Goal: Task Accomplishment & Management: Manage account settings

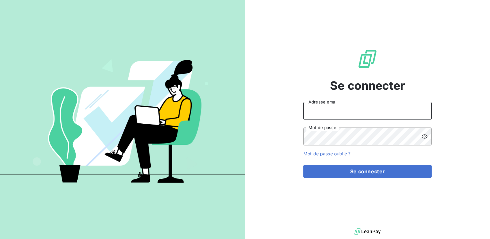
click at [323, 115] on input "Adresse email" at bounding box center [367, 111] width 128 height 18
type input "[EMAIL_ADDRESS][PERSON_NAME][DOMAIN_NAME]"
click at [303, 165] on button "Se connecter" at bounding box center [367, 171] width 128 height 13
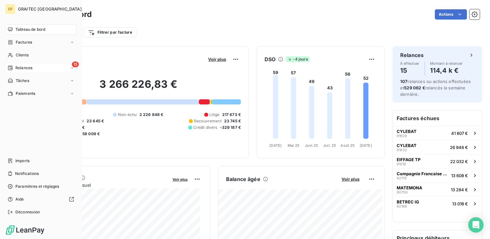
click at [21, 67] on span "Relances" at bounding box center [23, 68] width 17 height 6
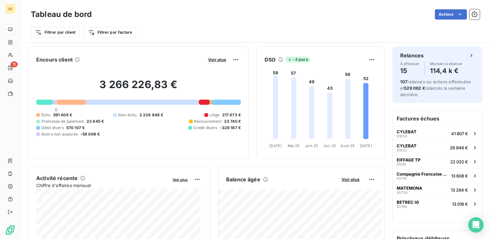
scroll to position [32, 0]
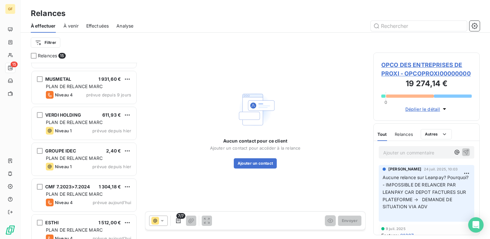
scroll to position [234, 0]
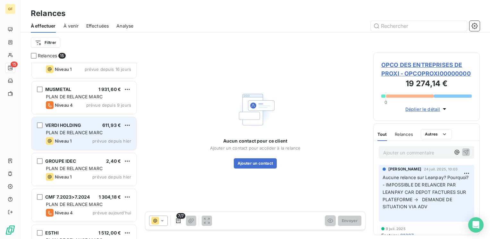
click at [103, 126] on span "611,93 €" at bounding box center [111, 124] width 19 height 5
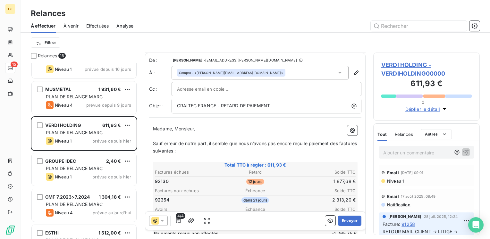
scroll to position [32, 0]
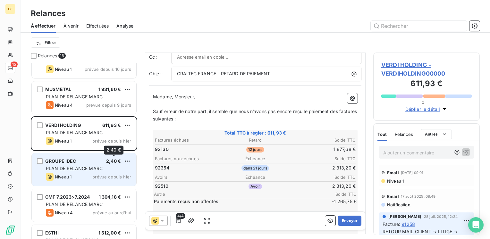
click at [105, 163] on div "GROUPE IDEC 2,40 €" at bounding box center [88, 161] width 85 height 6
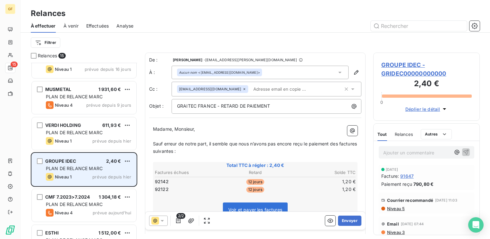
click at [103, 163] on div "GROUPE IDEC 2,40 €" at bounding box center [88, 161] width 85 height 6
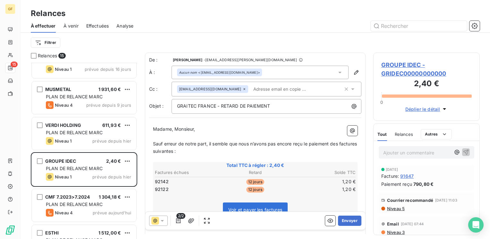
click at [406, 64] on span "GROUPE IDEC - GRIDEC00000000000" at bounding box center [426, 69] width 90 height 17
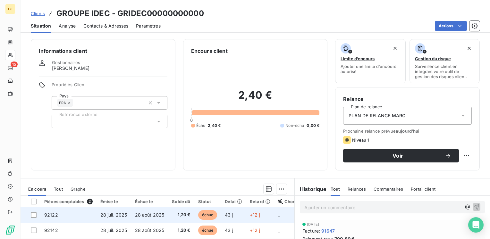
click at [151, 212] on span "28 août 2025" at bounding box center [149, 214] width 29 height 5
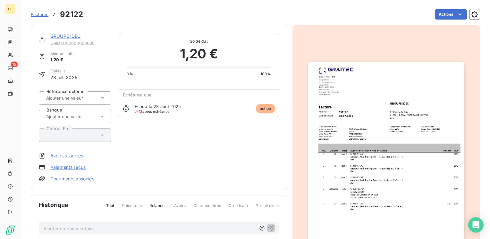
click at [365, 128] on img "button" at bounding box center [386, 172] width 156 height 221
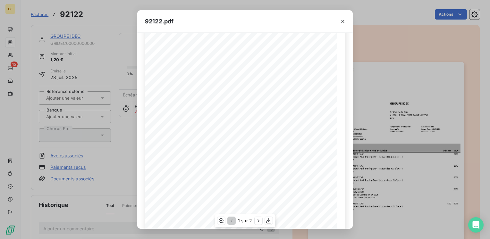
scroll to position [91, 0]
click at [254, 220] on button "button" at bounding box center [258, 221] width 8 height 8
click at [344, 20] on icon "button" at bounding box center [342, 21] width 6 height 6
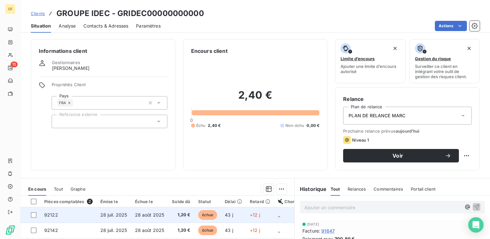
click at [116, 216] on span "28 juil. 2025" at bounding box center [113, 214] width 27 height 5
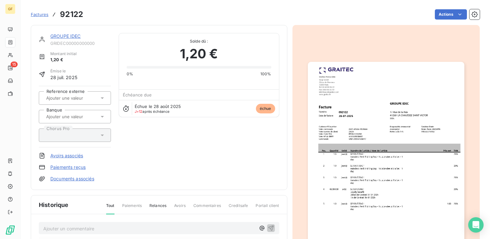
click at [361, 140] on img "button" at bounding box center [386, 172] width 156 height 221
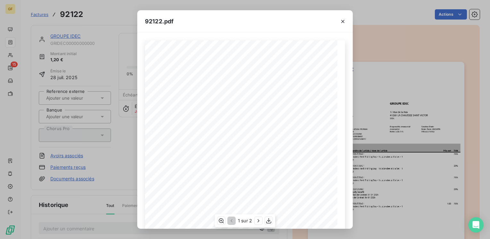
scroll to position [91, 0]
click at [260, 220] on icon "button" at bounding box center [258, 221] width 6 height 6
click at [270, 222] on icon "button" at bounding box center [269, 221] width 6 height 6
click at [341, 19] on icon "button" at bounding box center [342, 21] width 6 height 6
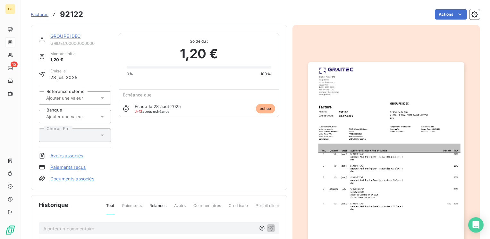
click at [68, 36] on link "GROUPE IDEC" at bounding box center [65, 35] width 30 height 5
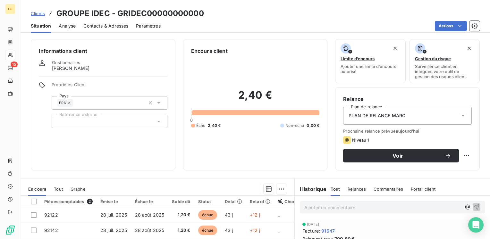
scroll to position [99, 0]
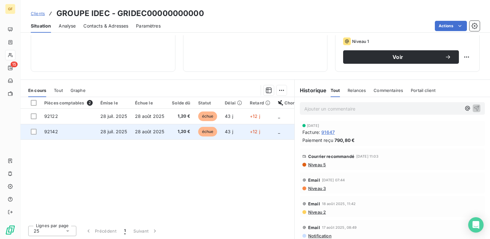
click at [130, 132] on td "28 juil. 2025" at bounding box center [113, 131] width 35 height 15
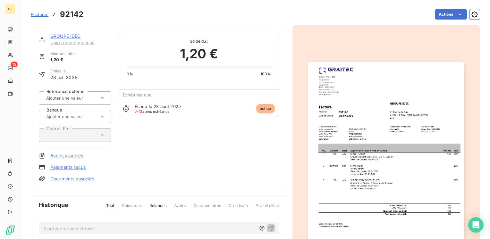
click at [387, 122] on img "button" at bounding box center [386, 172] width 156 height 221
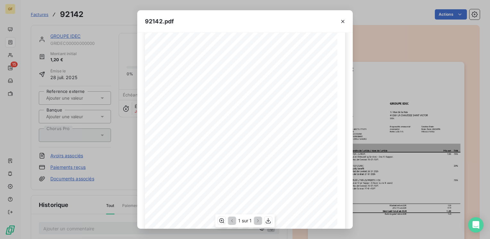
scroll to position [91, 0]
click at [265, 219] on icon "button" at bounding box center [268, 221] width 6 height 6
click at [343, 19] on icon "button" at bounding box center [342, 21] width 6 height 6
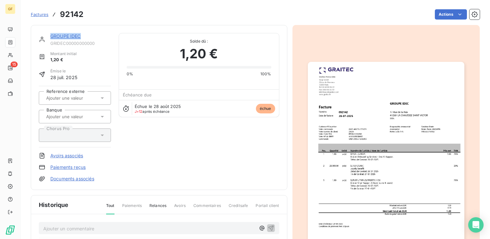
drag, startPoint x: 84, startPoint y: 35, endPoint x: 51, endPoint y: 35, distance: 32.7
click at [51, 35] on div "GROUPE IDEC" at bounding box center [80, 36] width 61 height 6
copy link "GROUPE IDEC"
click at [70, 35] on link "GROUPE IDEC" at bounding box center [65, 35] width 30 height 5
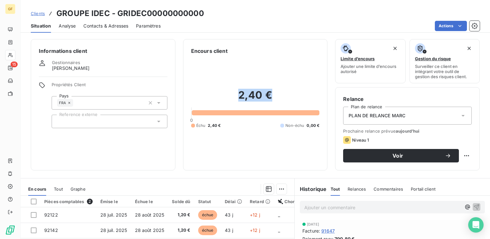
drag, startPoint x: 271, startPoint y: 94, endPoint x: 235, endPoint y: 95, distance: 36.6
click at [235, 95] on h2 "2,40 €" at bounding box center [255, 98] width 128 height 19
copy h2 "2,40 €"
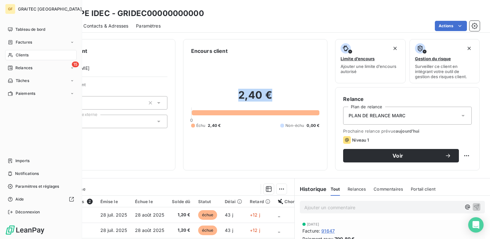
click at [20, 67] on span "Relances" at bounding box center [23, 68] width 17 height 6
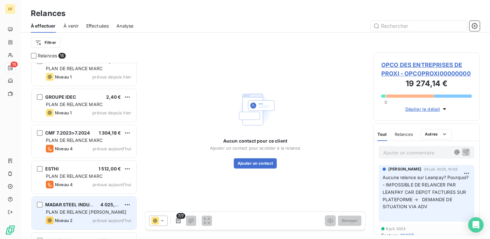
scroll to position [266, 0]
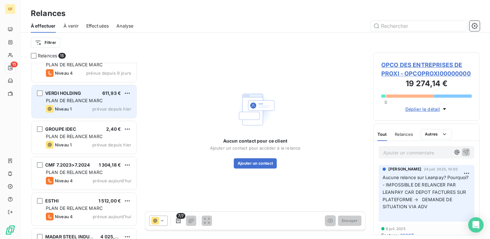
click at [96, 101] on span "PLAN DE RELANCE MARC" at bounding box center [74, 100] width 57 height 5
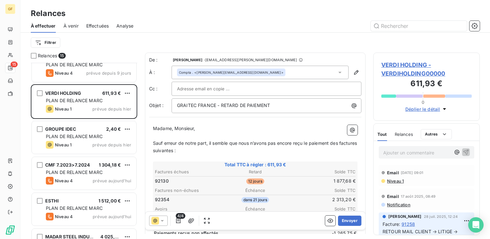
click at [389, 66] on span "VERDI HOLDING - VERDIHOLDING00000" at bounding box center [426, 69] width 90 height 17
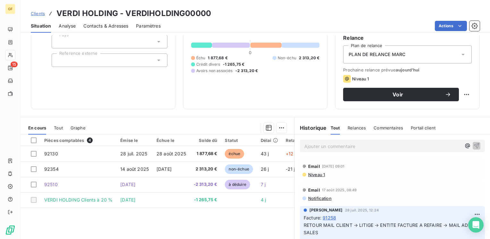
scroll to position [64, 0]
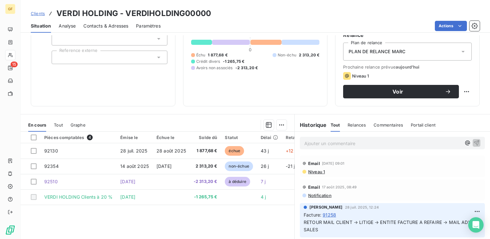
click at [311, 170] on span "Niveau 1" at bounding box center [315, 171] width 17 height 5
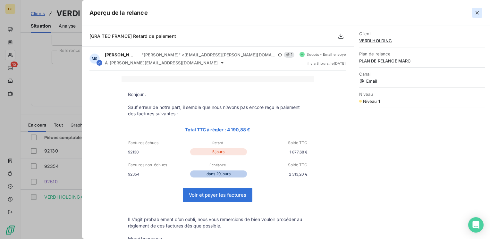
click at [478, 12] on icon "button" at bounding box center [477, 13] width 6 height 6
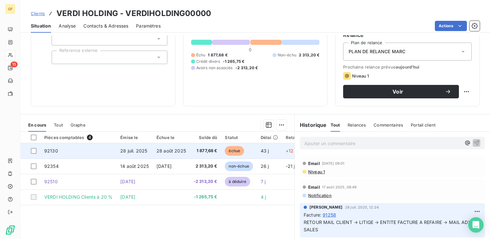
click at [169, 152] on span "28 août 2025" at bounding box center [170, 150] width 29 height 5
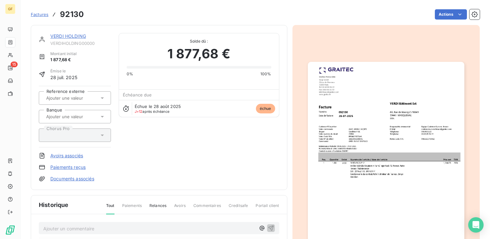
click at [63, 33] on div "VERDI HOLDING" at bounding box center [80, 36] width 61 height 6
click at [64, 34] on link "VERDI HOLDING" at bounding box center [68, 35] width 36 height 5
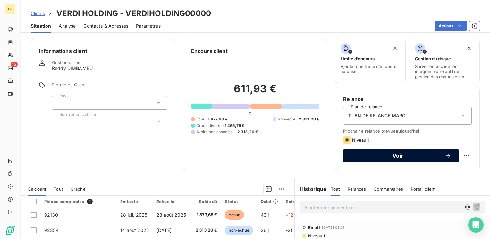
click at [397, 150] on button "Voir" at bounding box center [401, 155] width 116 height 13
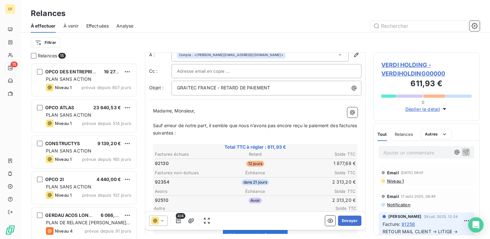
scroll to position [32, 0]
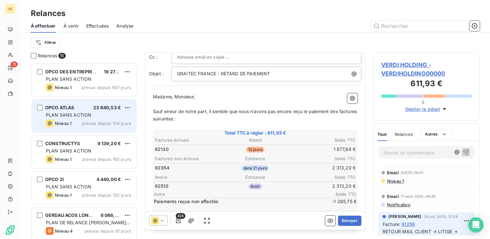
click at [85, 115] on span "PLAN SANS ACTION" at bounding box center [68, 114] width 45 height 5
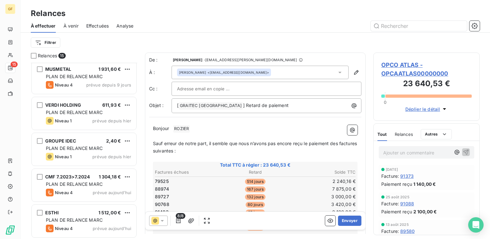
scroll to position [256, 0]
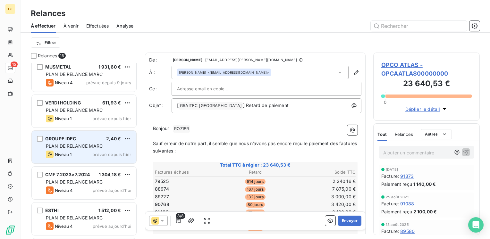
click at [89, 149] on div "PLAN DE RELANCE MARC" at bounding box center [88, 146] width 85 height 6
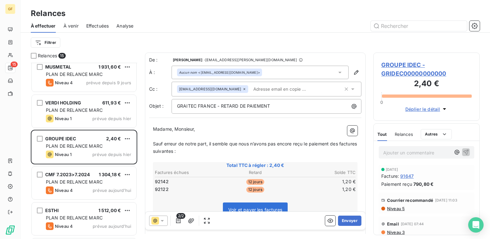
click at [402, 66] on span "GROUPE IDEC - GRIDEC00000000000" at bounding box center [426, 69] width 90 height 17
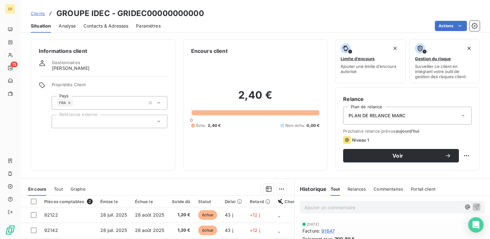
click at [109, 26] on span "Contacts & Adresses" at bounding box center [105, 26] width 45 height 6
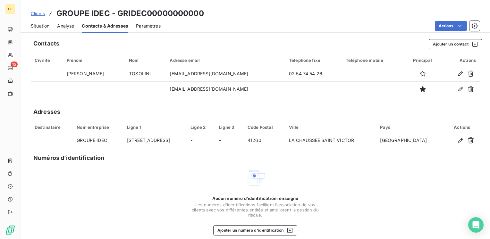
click at [45, 27] on span "Situation" at bounding box center [40, 26] width 19 height 6
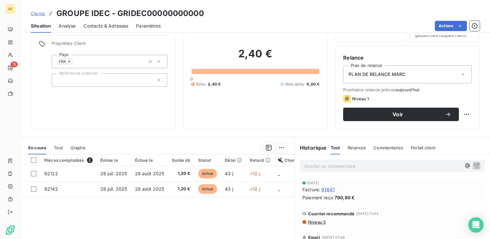
scroll to position [64, 0]
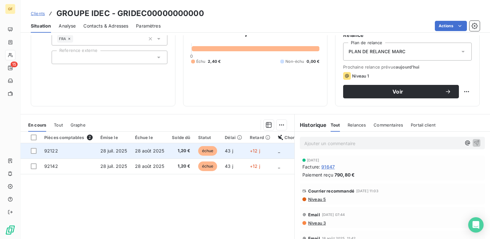
click at [133, 148] on td "28 août 2025" at bounding box center [149, 150] width 37 height 15
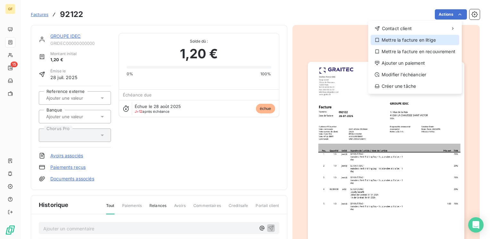
click at [411, 38] on div "Mettre la facture en litige" at bounding box center [414, 40] width 88 height 10
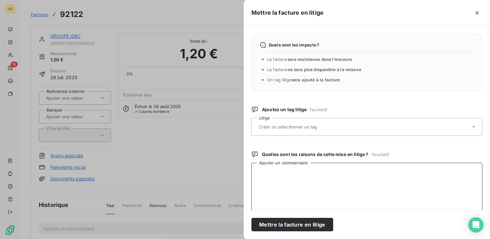
click at [267, 183] on textarea "Ajouter un commentaire" at bounding box center [366, 196] width 231 height 67
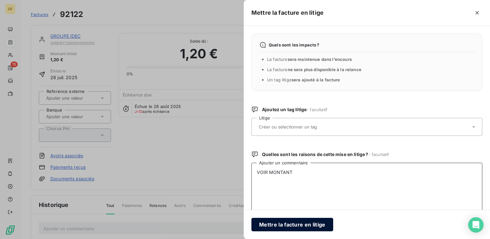
type textarea "VOIR MONTANT"
click at [304, 220] on button "Mettre la facture en litige" at bounding box center [292, 224] width 82 height 13
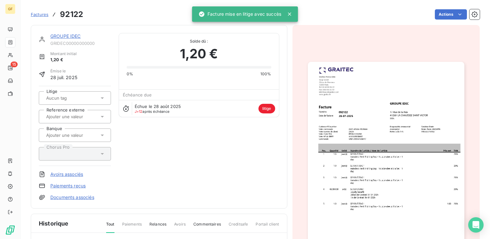
click at [67, 37] on link "GROUPE IDEC" at bounding box center [65, 35] width 30 height 5
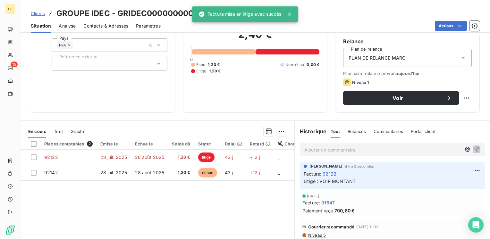
scroll to position [96, 0]
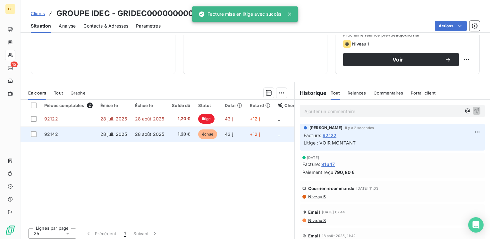
click at [158, 132] on span "28 août 2025" at bounding box center [149, 133] width 29 height 5
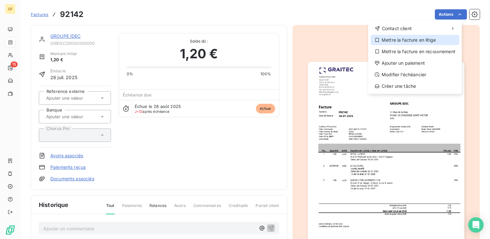
click at [416, 41] on div "Mettre la facture en litige" at bounding box center [414, 40] width 88 height 10
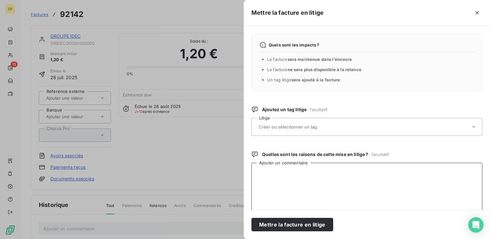
click at [270, 177] on textarea "Ajouter un commentaire" at bounding box center [366, 196] width 231 height 67
drag, startPoint x: 294, startPoint y: 165, endPoint x: 334, endPoint y: 165, distance: 40.0
click at [302, 163] on textarea "VOIR MOTANT" at bounding box center [366, 196] width 231 height 67
click at [277, 171] on textarea "VOIR MOTANT" at bounding box center [366, 196] width 231 height 67
click at [276, 171] on textarea "VOIR MOTANT" at bounding box center [366, 196] width 231 height 67
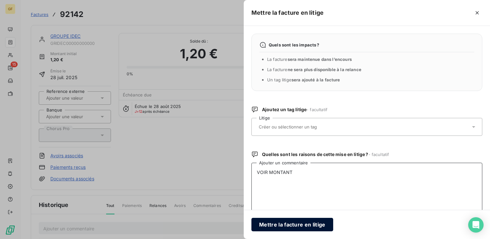
type textarea "VOIR MONTANT"
click at [281, 221] on button "Mettre la facture en litige" at bounding box center [292, 224] width 82 height 13
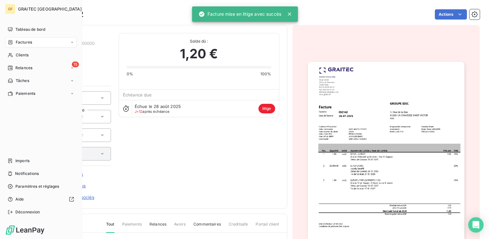
click at [21, 69] on span "Relances" at bounding box center [23, 68] width 17 height 6
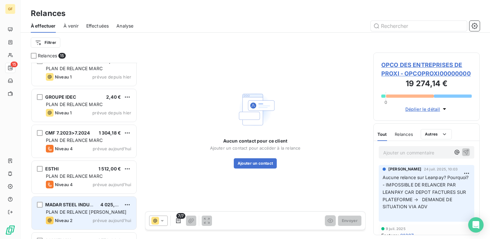
scroll to position [266, 0]
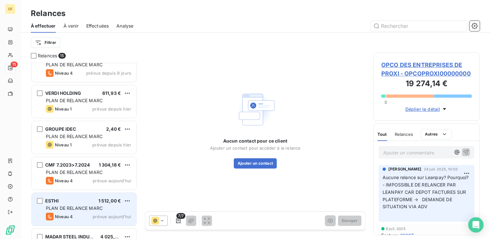
click at [96, 202] on div "ESTHI 1 512,00 €" at bounding box center [88, 201] width 85 height 6
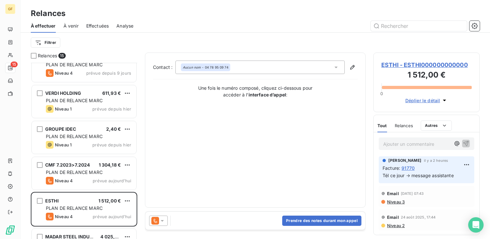
click at [163, 220] on icon at bounding box center [162, 221] width 6 height 6
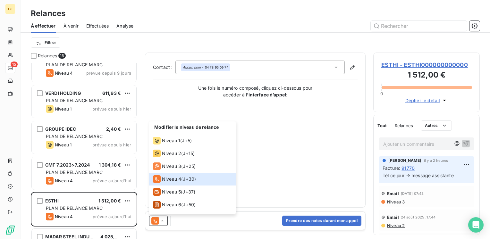
click at [297, 170] on div "Contact : Aucun nom - 04 78 95 09 74 Une fois le numéro composé, cliquez ci-des…" at bounding box center [255, 130] width 204 height 139
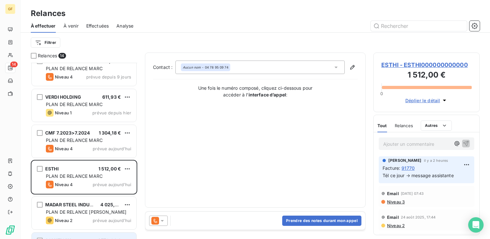
scroll to position [230, 0]
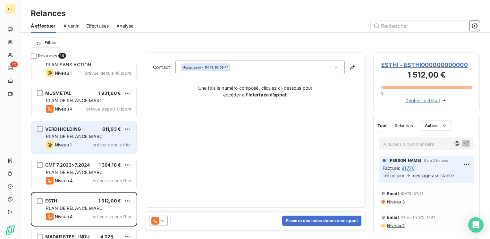
click at [79, 145] on div "Niveau 1 prévue depuis hier" at bounding box center [88, 145] width 85 height 8
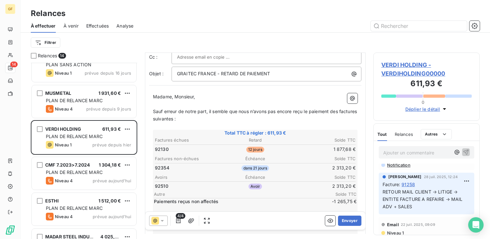
scroll to position [64, 0]
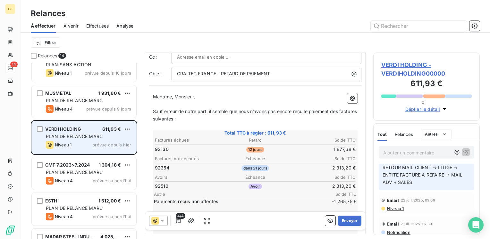
click at [103, 142] on span "prévue depuis hier" at bounding box center [111, 144] width 39 height 5
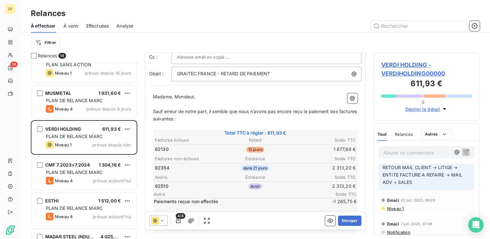
click at [403, 69] on span "VERDI HOLDING - VERDIHOLDING00000" at bounding box center [426, 69] width 90 height 17
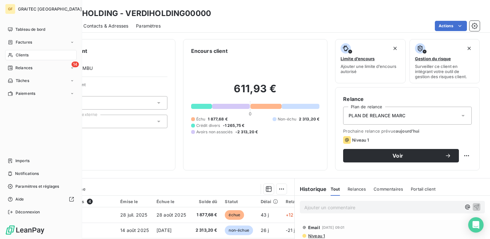
click at [21, 58] on div "Clients" at bounding box center [40, 55] width 71 height 10
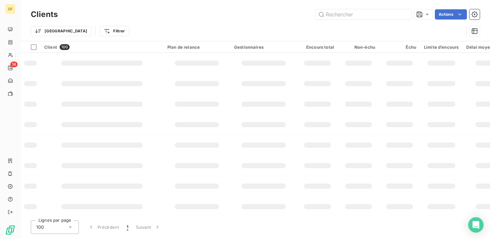
click at [325, 26] on div "Clients Actions Trier Filtrer" at bounding box center [255, 24] width 449 height 33
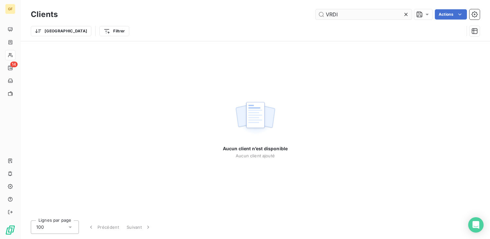
click at [328, 13] on input "VRDI" at bounding box center [363, 14] width 96 height 10
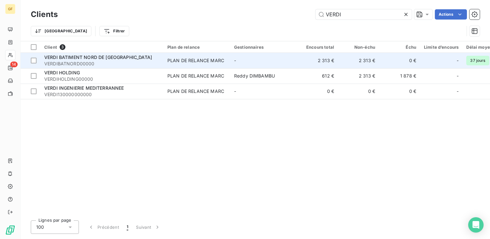
type input "VERDI"
click at [211, 61] on div "PLAN DE RELANCE MARC" at bounding box center [195, 60] width 57 height 6
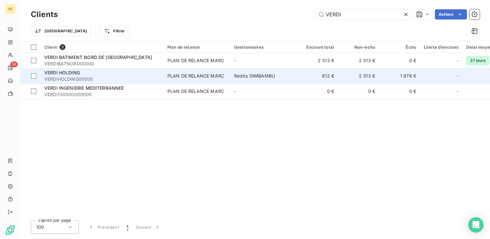
click at [240, 76] on span "Reddy DIMBAMBU" at bounding box center [254, 75] width 41 height 5
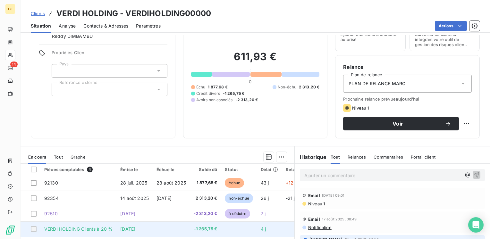
scroll to position [64, 0]
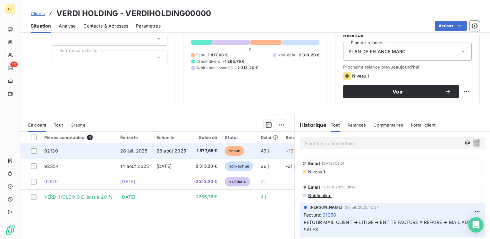
click at [131, 152] on span "28 juil. 2025" at bounding box center [133, 150] width 27 height 5
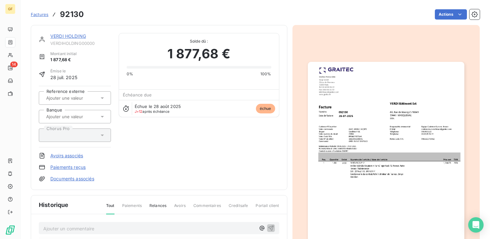
click at [379, 135] on img "button" at bounding box center [386, 172] width 156 height 221
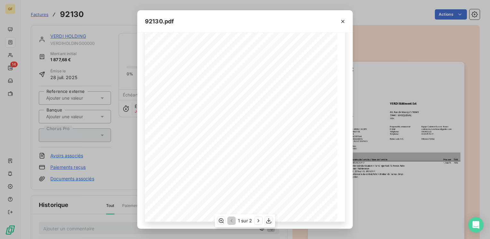
scroll to position [91, 0]
click at [258, 218] on icon "button" at bounding box center [258, 221] width 6 height 6
click at [341, 20] on icon "button" at bounding box center [342, 21] width 3 height 3
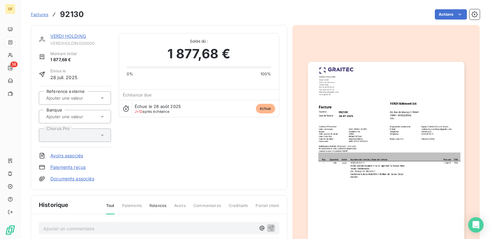
click at [56, 35] on link "VERDI HOLDING" at bounding box center [68, 35] width 36 height 5
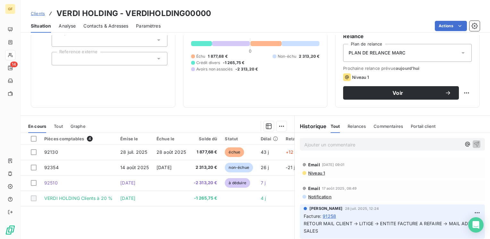
scroll to position [64, 0]
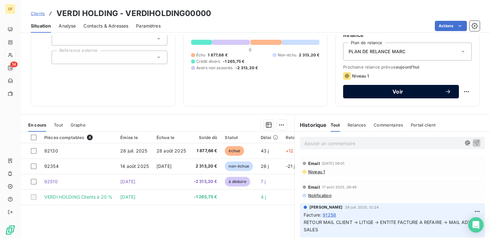
click at [378, 92] on span "Voir" at bounding box center [397, 91] width 94 height 5
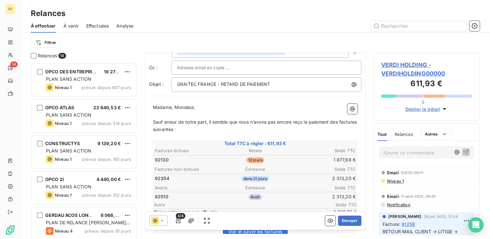
scroll to position [64, 0]
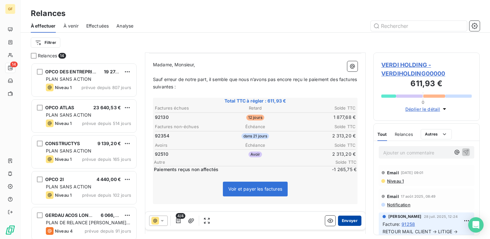
click at [346, 224] on button "Envoyer" at bounding box center [349, 221] width 23 height 10
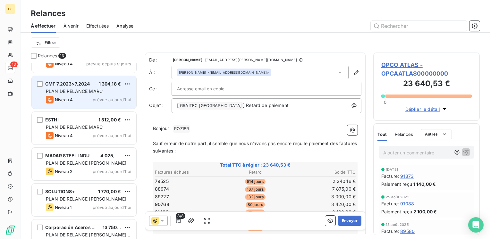
scroll to position [290, 0]
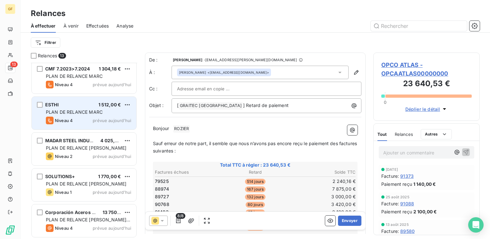
click at [64, 117] on div "Niveau 4" at bounding box center [59, 121] width 27 height 8
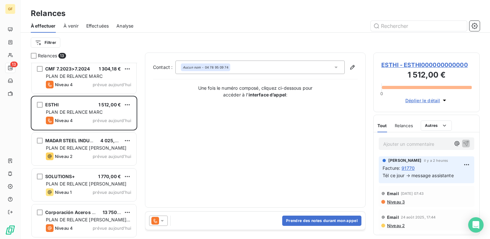
click at [433, 65] on span "ESTHI - ESTHI000000000000" at bounding box center [426, 65] width 90 height 9
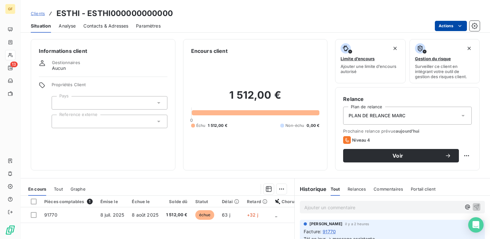
click at [454, 22] on html "GF 13 Clients ESTHI - ESTHI000000000000 Situation Analyse Contacts & Adresses P…" at bounding box center [245, 119] width 490 height 239
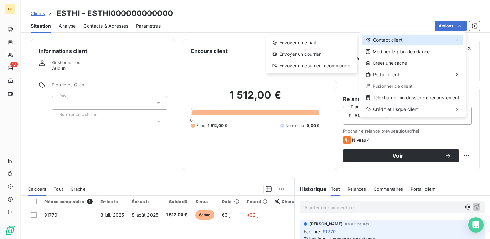
click at [415, 36] on div "Contact client" at bounding box center [412, 40] width 102 height 10
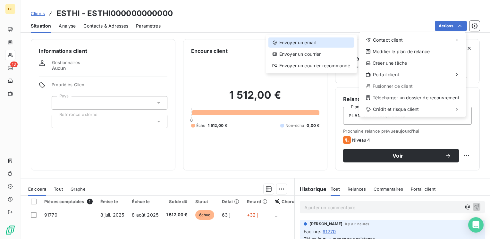
click at [313, 39] on div "Envoyer un email" at bounding box center [311, 42] width 86 height 10
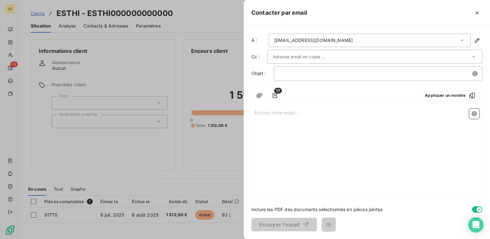
drag, startPoint x: 93, startPoint y: 179, endPoint x: 59, endPoint y: 79, distance: 105.9
click at [94, 178] on div at bounding box center [245, 119] width 490 height 239
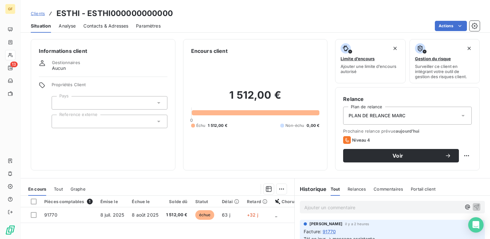
click at [100, 29] on span "Contacts & Adresses" at bounding box center [105, 26] width 45 height 6
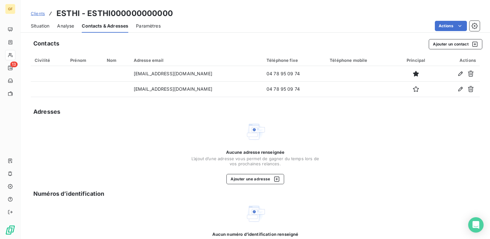
click at [45, 24] on span "Situation" at bounding box center [40, 26] width 19 height 6
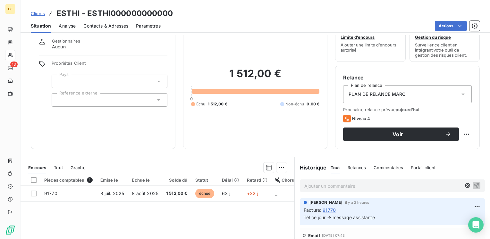
scroll to position [32, 0]
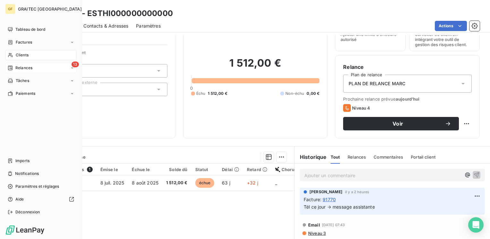
click at [23, 67] on span "Relances" at bounding box center [23, 68] width 17 height 6
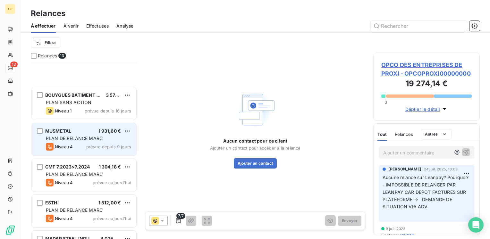
scroll to position [288, 0]
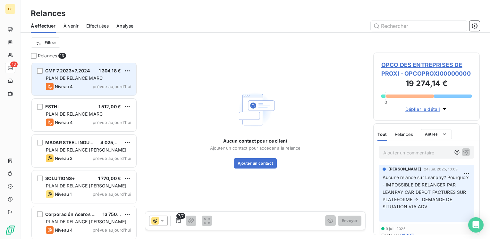
click at [90, 85] on div "Niveau 4 prévue aujourd’hui" at bounding box center [88, 87] width 85 height 8
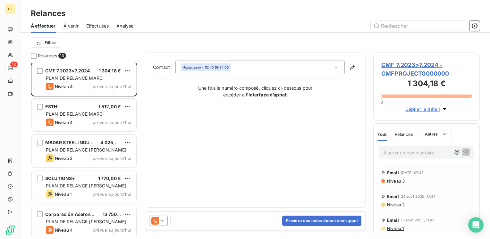
click at [415, 65] on span "CMF 7.2023>7.2024 - CMFPROJECT0000000" at bounding box center [426, 69] width 90 height 17
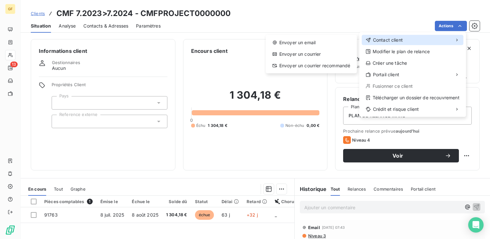
click at [405, 43] on div "Contact client" at bounding box center [412, 40] width 102 height 10
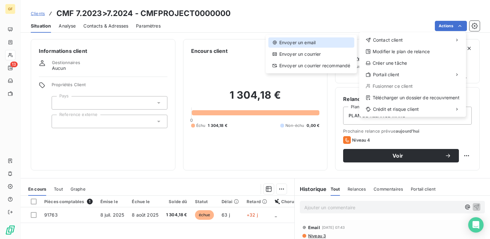
click at [311, 44] on div "Envoyer un email" at bounding box center [311, 42] width 86 height 10
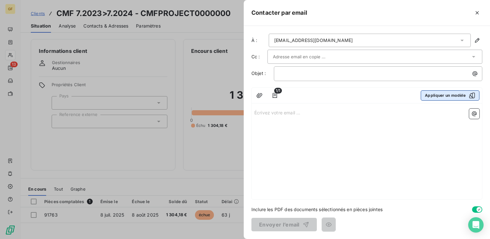
click at [449, 97] on button "Appliquer un modèle" at bounding box center [449, 95] width 59 height 10
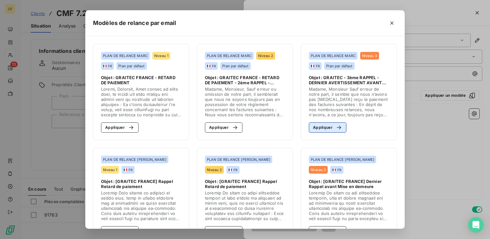
click at [320, 124] on button "Appliquer" at bounding box center [327, 127] width 37 height 10
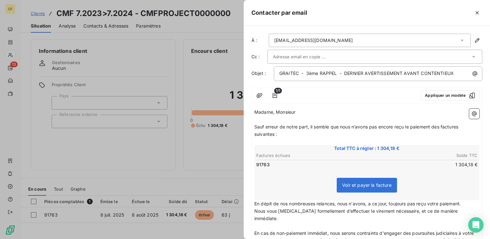
click at [331, 55] on div at bounding box center [371, 57] width 197 height 10
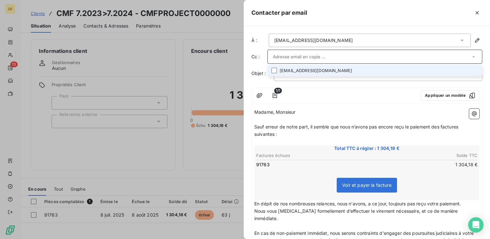
click at [301, 72] on li "[EMAIL_ADDRESS][DOMAIN_NAME]" at bounding box center [374, 70] width 215 height 11
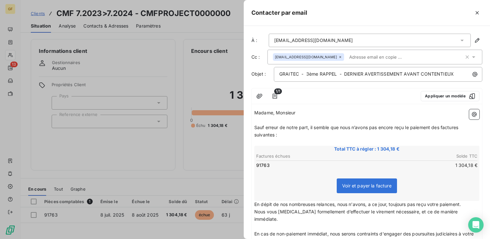
click at [330, 99] on div at bounding box center [350, 96] width 130 height 10
click at [255, 126] on span "Sauf erreur de notre part, il semble que nous n’avons pas encore reçu le paieme…" at bounding box center [356, 131] width 205 height 13
click at [307, 73] on span "GRAITEC - 3ème RAPPEL - DERNIER AVERTISSEMENT AVANT CONTENTIEUX" at bounding box center [366, 73] width 174 height 5
click at [310, 126] on span "Sauf erreur de notre part, il semble que nous n’avons pas encore reçu le paieme…" at bounding box center [356, 131] width 205 height 13
click at [312, 125] on span "Sauf erreur de notre part, mlagré nos 3 relancesil semble que nous n’avons pas …" at bounding box center [367, 131] width 226 height 13
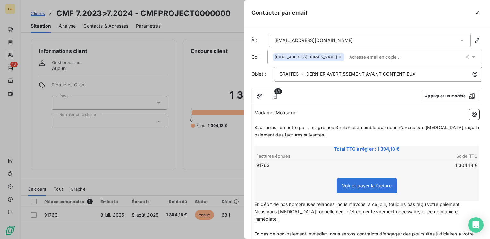
click at [315, 127] on span "Sauf erreur de notre part, mlagré nos 3 relancesil semble que nous n’avons pas …" at bounding box center [367, 131] width 226 height 13
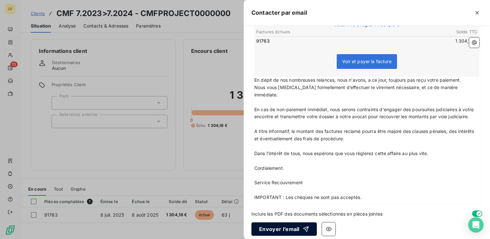
scroll to position [128, 0]
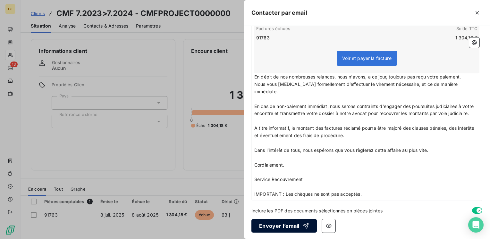
click at [281, 227] on button "Envoyer l’email" at bounding box center [283, 225] width 65 height 13
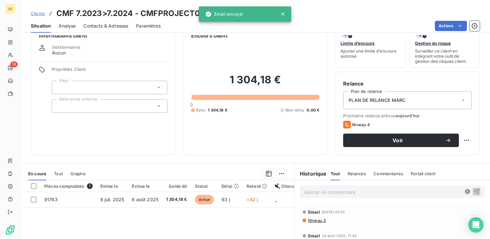
scroll to position [0, 0]
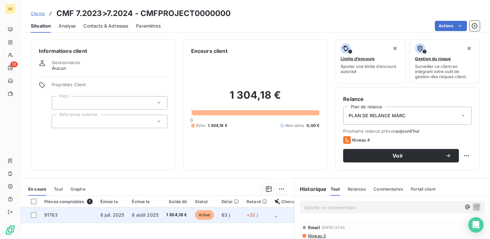
click at [123, 214] on span "8 juil. 2025" at bounding box center [112, 214] width 24 height 5
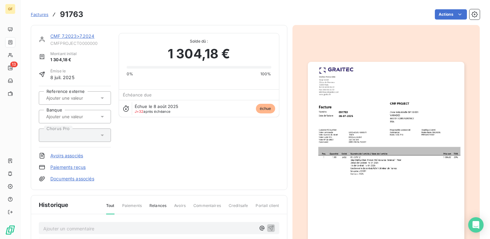
click at [81, 35] on link "CMF 7.2023>7.2024" at bounding box center [72, 35] width 44 height 5
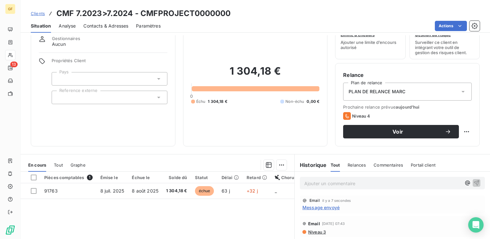
scroll to position [32, 0]
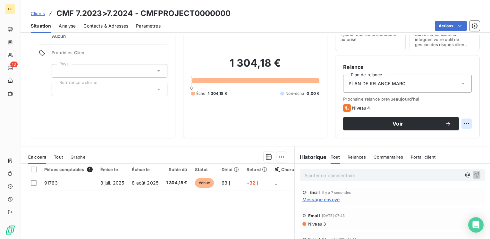
click at [460, 123] on html "GF 13 Clients CMF 7.2023>7.2024 - CMFPROJECT0000000 Situation Analyse Contacts …" at bounding box center [245, 119] width 490 height 239
click at [441, 134] on div "Replanifier cette action" at bounding box center [434, 138] width 57 height 10
select select "8"
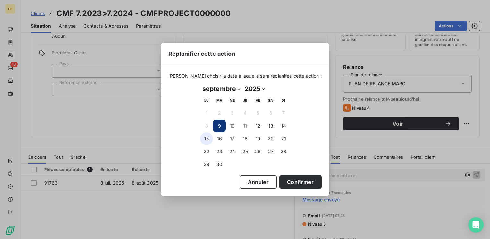
click at [208, 139] on button "15" at bounding box center [206, 138] width 13 height 13
click at [286, 180] on button "Confirmer" at bounding box center [300, 181] width 42 height 13
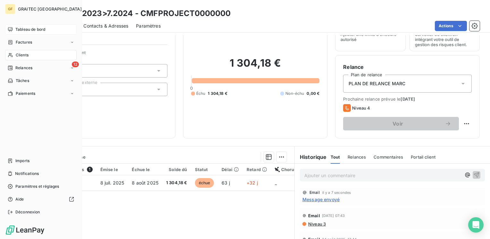
click at [28, 29] on span "Tableau de bord" at bounding box center [30, 30] width 30 height 6
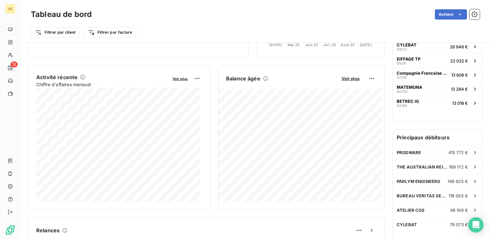
scroll to position [128, 0]
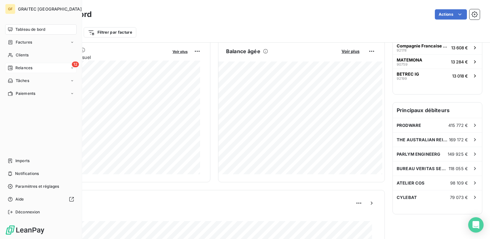
click at [25, 67] on span "Relances" at bounding box center [23, 68] width 17 height 6
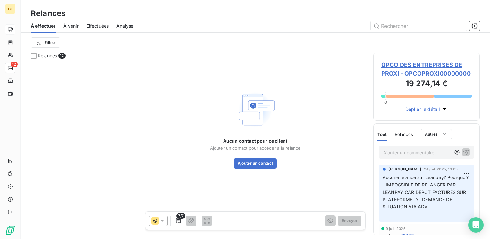
scroll to position [254, 0]
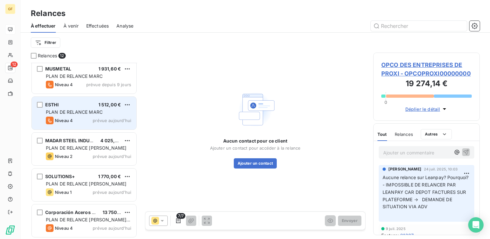
click at [102, 109] on div "PLAN DE RELANCE MARC" at bounding box center [88, 112] width 85 height 6
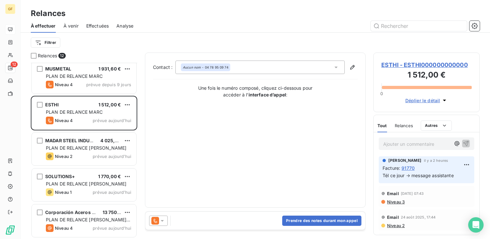
click at [401, 67] on span "ESTHI - ESTHI000000000000" at bounding box center [426, 65] width 90 height 9
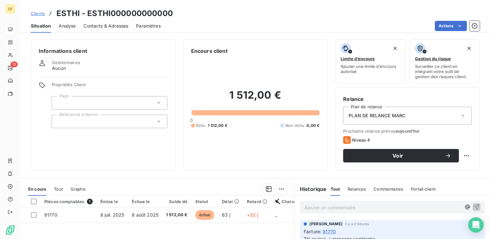
click at [462, 154] on html "GF 12 Clients ESTHI - ESTHI000000000000 Situation Analyse Contacts & Adresses P…" at bounding box center [245, 119] width 490 height 239
click at [424, 166] on div "Replanifier cette action" at bounding box center [434, 170] width 57 height 10
select select "8"
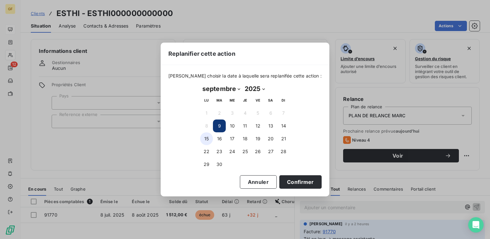
click at [208, 138] on button "15" at bounding box center [206, 138] width 13 height 13
click at [299, 184] on button "Confirmer" at bounding box center [300, 181] width 42 height 13
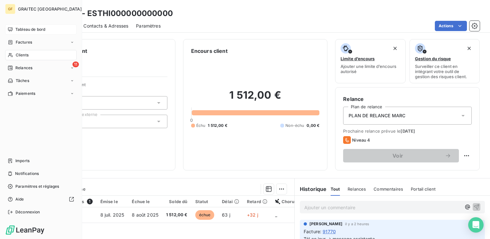
click at [35, 29] on span "Tableau de bord" at bounding box center [30, 30] width 30 height 6
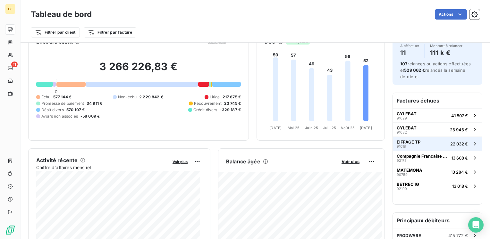
scroll to position [32, 0]
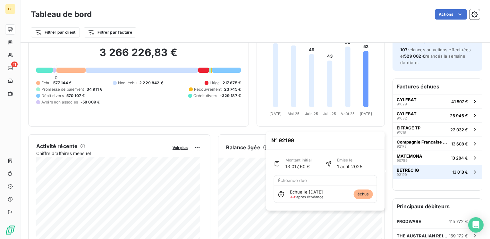
click at [407, 170] on span "BETREC IG" at bounding box center [407, 170] width 22 height 5
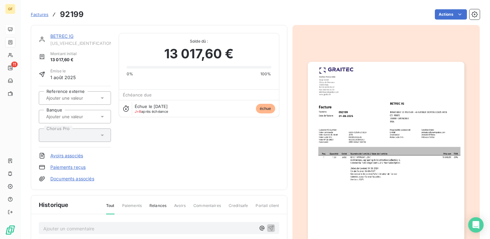
click at [70, 37] on link "BETREC IG" at bounding box center [61, 35] width 23 height 5
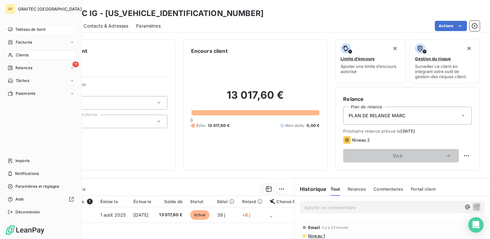
click at [32, 29] on span "Tableau de bord" at bounding box center [30, 30] width 30 height 6
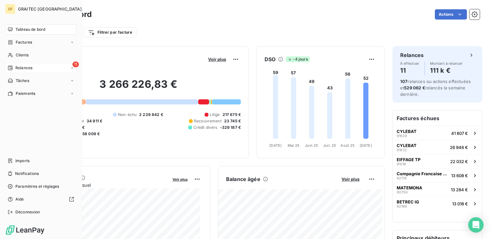
click at [24, 66] on span "Relances" at bounding box center [23, 68] width 17 height 6
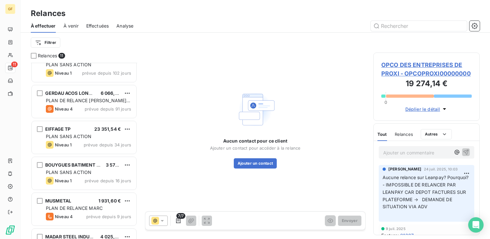
scroll to position [154, 0]
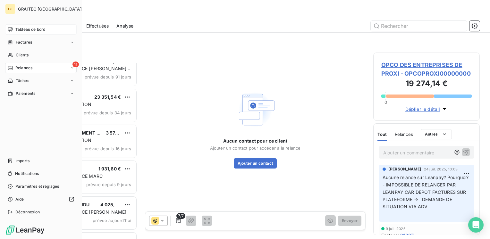
drag, startPoint x: 26, startPoint y: 28, endPoint x: 42, endPoint y: 31, distance: 17.0
click at [26, 28] on span "Tableau de bord" at bounding box center [30, 30] width 30 height 6
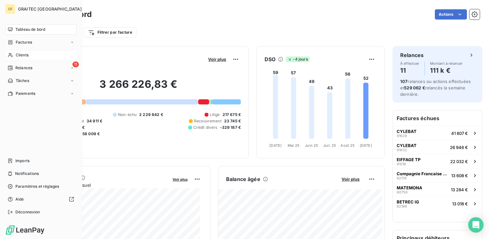
click at [24, 54] on span "Clients" at bounding box center [22, 55] width 13 height 6
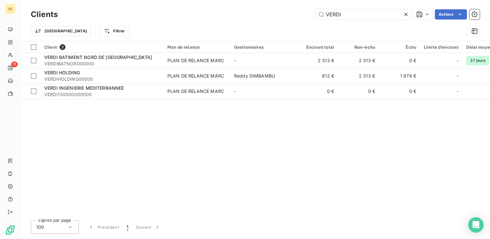
drag, startPoint x: 354, startPoint y: 12, endPoint x: 282, endPoint y: 23, distance: 73.5
click at [282, 23] on div "Clients VERDI Actions Trier Filtrer" at bounding box center [255, 24] width 449 height 33
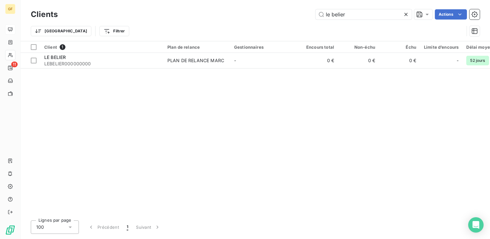
drag, startPoint x: 326, startPoint y: 17, endPoint x: 282, endPoint y: 24, distance: 44.8
click at [282, 24] on div "Clients le belier Actions Trier Filtrer" at bounding box center [255, 24] width 449 height 33
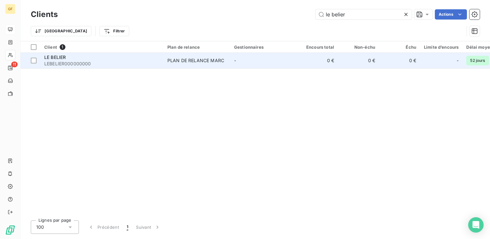
type input "le belier"
click at [138, 57] on div "LE BELIER" at bounding box center [101, 57] width 115 height 6
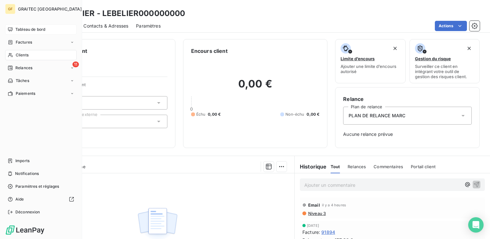
click at [18, 26] on div "Tableau de bord" at bounding box center [40, 29] width 71 height 10
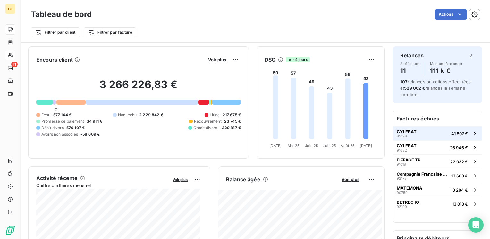
scroll to position [32, 0]
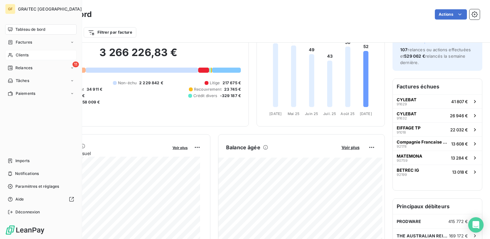
click at [22, 53] on span "Clients" at bounding box center [22, 55] width 13 height 6
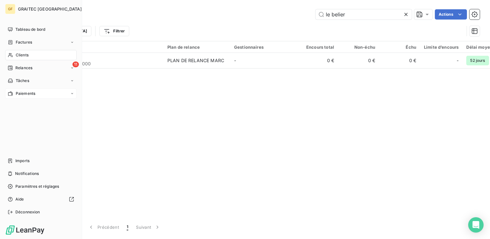
click at [19, 94] on span "Paiements" at bounding box center [26, 94] width 20 height 6
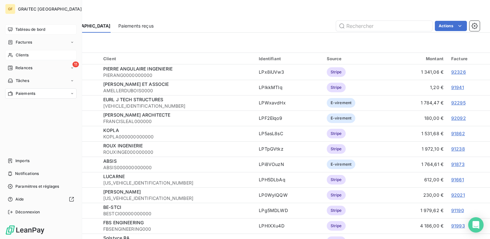
click at [32, 29] on span "Tableau de bord" at bounding box center [30, 30] width 30 height 6
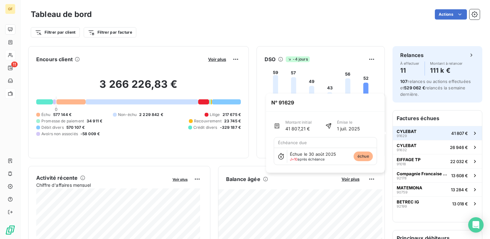
click at [412, 133] on button "CYLEBAT 91629 41 807 €" at bounding box center [436, 133] width 89 height 14
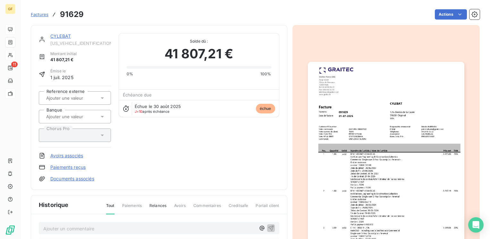
click at [64, 34] on link "CYLEBAT" at bounding box center [60, 35] width 21 height 5
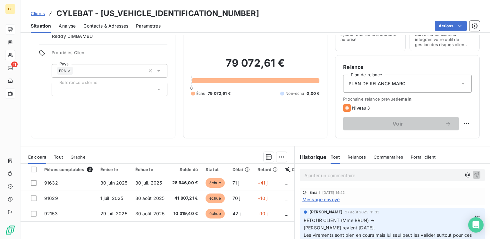
scroll to position [64, 0]
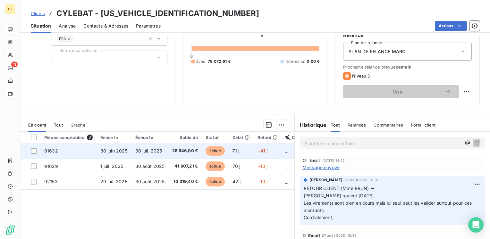
click at [145, 151] on span "30 juil. 2025" at bounding box center [148, 150] width 27 height 5
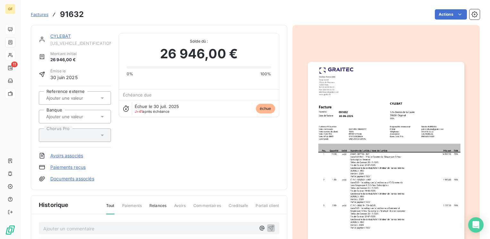
click at [352, 131] on img "button" at bounding box center [386, 172] width 156 height 221
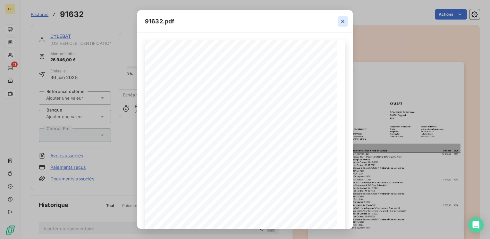
click at [343, 16] on button "button" at bounding box center [342, 21] width 10 height 10
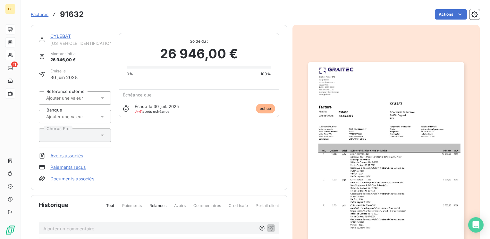
click at [146, 239] on html "GF 11 Factures 91632 Actions CYLEBAT [US_VEHICLE_IDENTIFICATION_NUMBER] Montant…" at bounding box center [245, 119] width 490 height 239
